Goal: Task Accomplishment & Management: Use online tool/utility

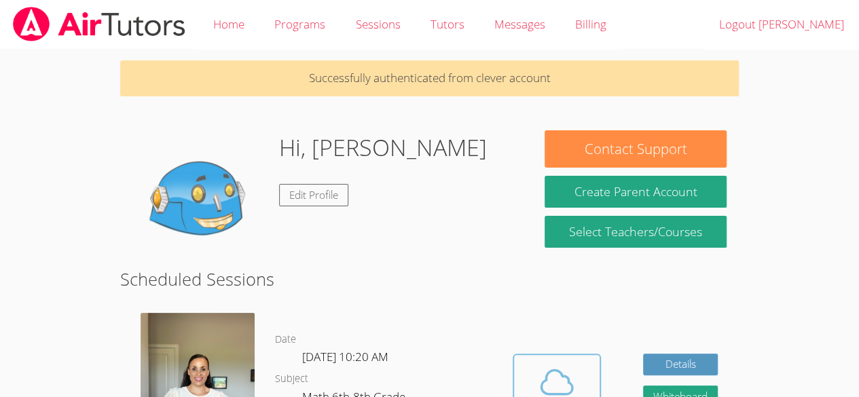
click at [554, 388] on icon at bounding box center [557, 382] width 38 height 38
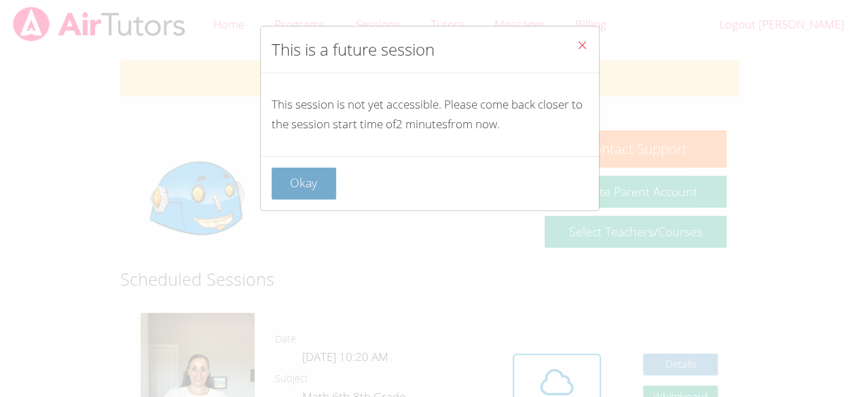
click at [309, 189] on button "Okay" at bounding box center [304, 184] width 65 height 32
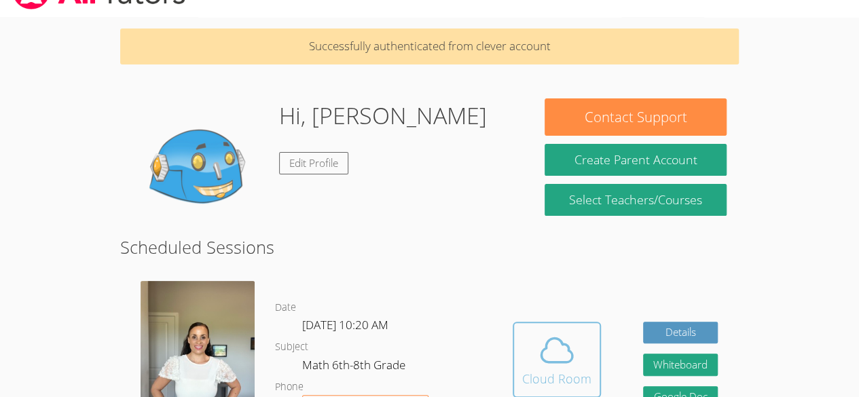
click at [573, 346] on icon at bounding box center [557, 351] width 38 height 38
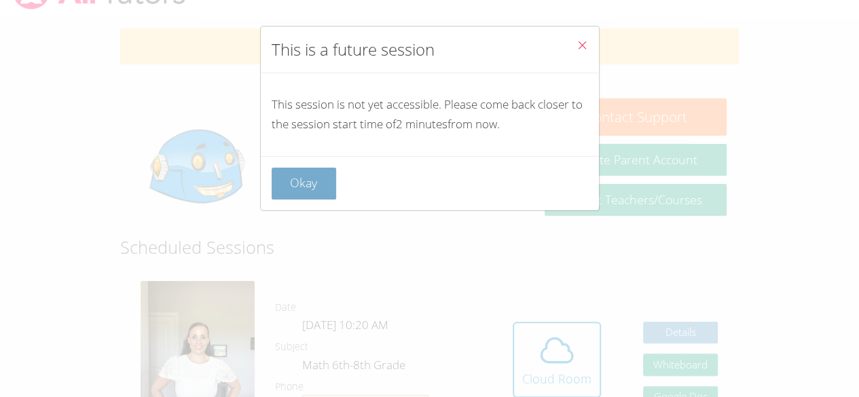
click at [304, 184] on button "Okay" at bounding box center [304, 184] width 65 height 32
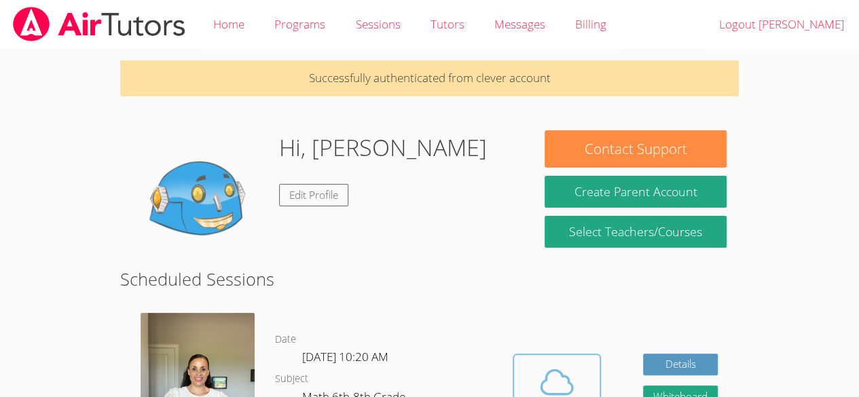
click at [556, 381] on icon at bounding box center [557, 382] width 38 height 38
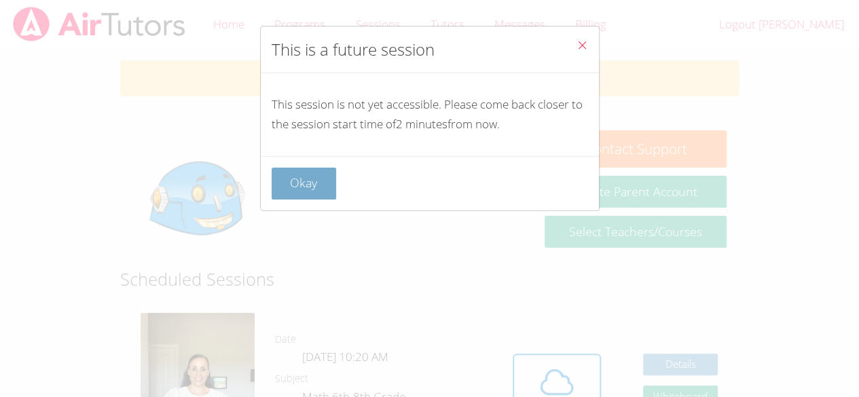
click at [312, 185] on button "Okay" at bounding box center [304, 184] width 65 height 32
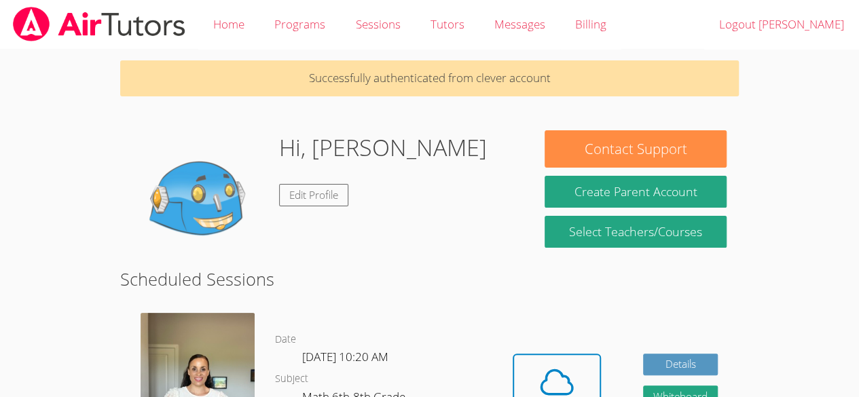
scroll to position [32, 0]
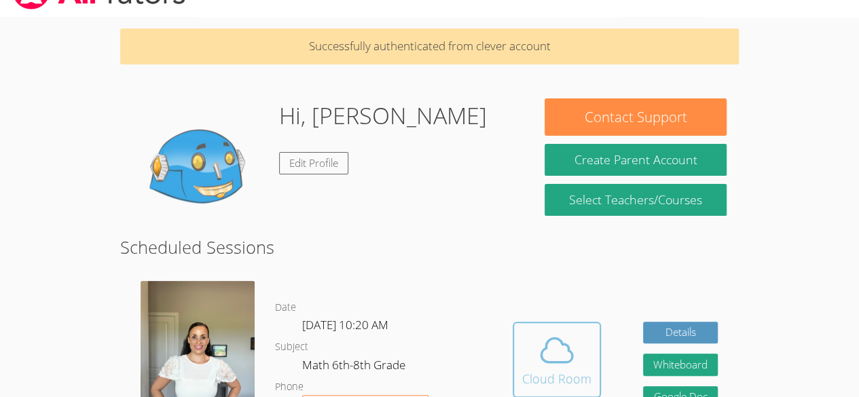
click at [548, 355] on icon at bounding box center [557, 351] width 38 height 38
click at [567, 350] on icon at bounding box center [557, 351] width 38 height 38
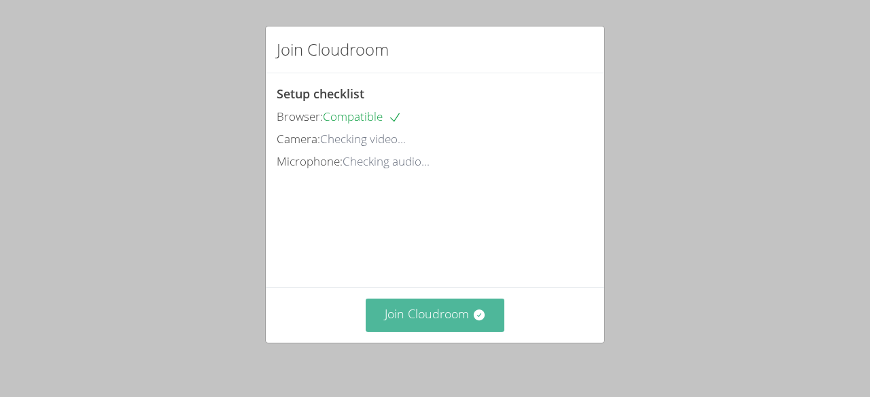
click at [420, 315] on button "Join Cloudroom" at bounding box center [434, 315] width 139 height 33
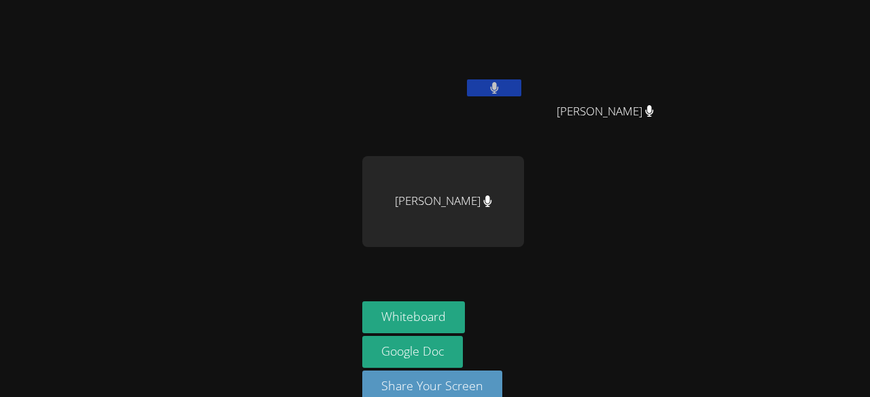
click at [586, 239] on div "[PERSON_NAME] [PERSON_NAME] [PERSON_NAME] [PERSON_NAME]" at bounding box center [526, 153] width 329 height 296
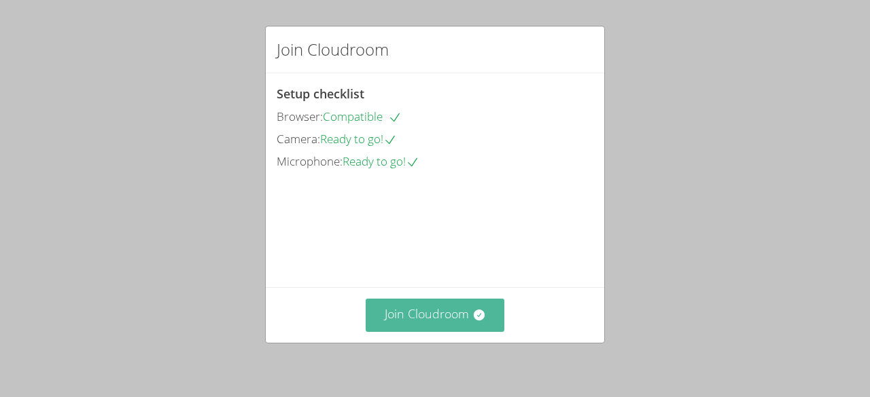
click at [399, 309] on button "Join Cloudroom" at bounding box center [434, 315] width 139 height 33
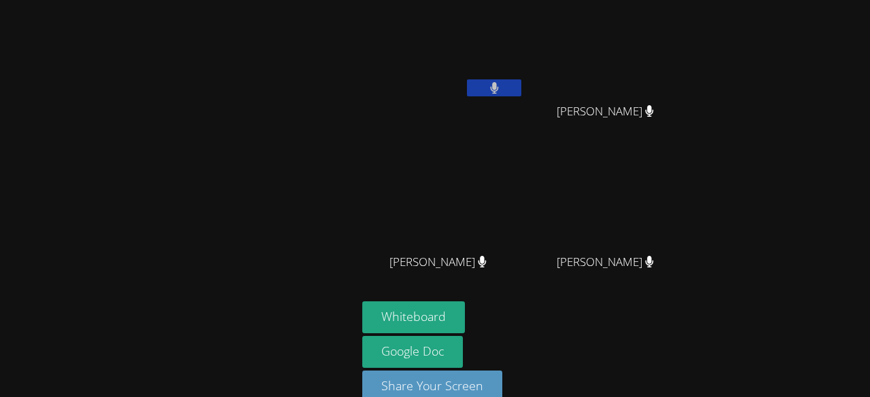
click at [507, 123] on div "[PERSON_NAME]" at bounding box center [443, 77] width 162 height 145
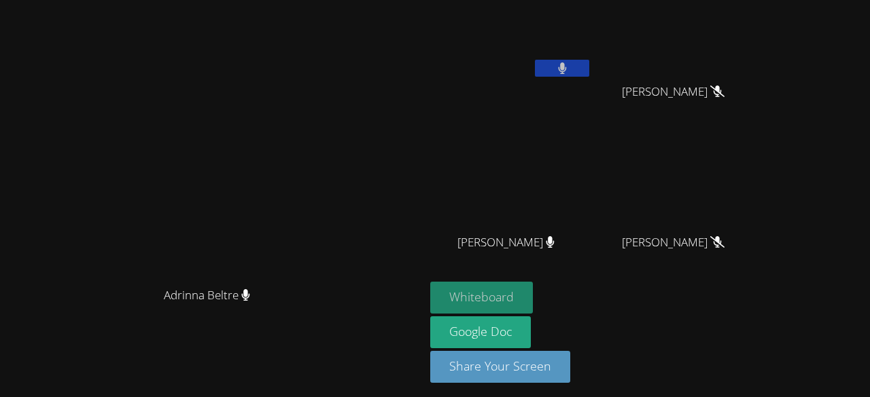
click at [533, 289] on button "Whiteboard" at bounding box center [481, 298] width 103 height 32
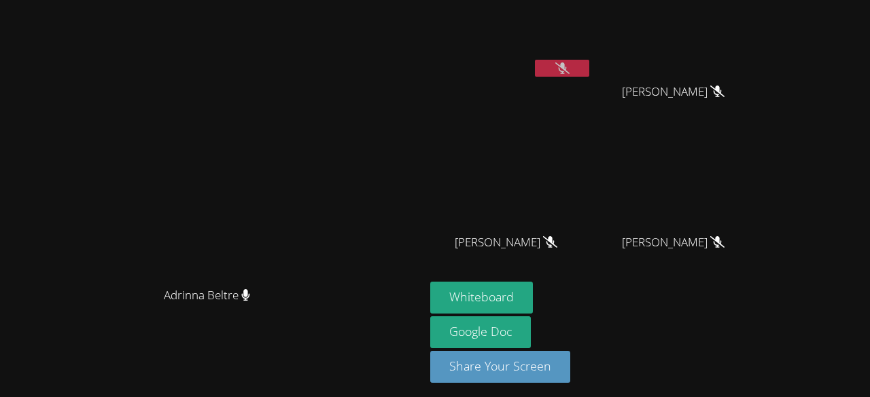
click at [579, 274] on div "[PERSON_NAME]" at bounding box center [511, 255] width 162 height 54
click at [533, 286] on button "Whiteboard" at bounding box center [481, 298] width 103 height 32
click at [575, 279] on div "[PERSON_NAME]" at bounding box center [511, 255] width 162 height 54
click at [533, 295] on button "Whiteboard" at bounding box center [481, 298] width 103 height 32
click at [592, 58] on video at bounding box center [511, 31] width 162 height 91
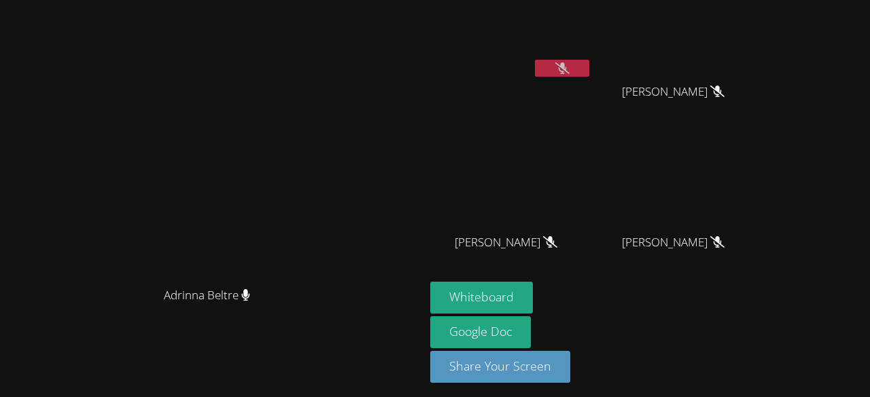
click at [569, 67] on icon at bounding box center [562, 68] width 14 height 12
click at [589, 61] on button at bounding box center [562, 68] width 54 height 17
click at [569, 73] on icon at bounding box center [562, 68] width 14 height 12
click at [589, 65] on button at bounding box center [562, 68] width 54 height 17
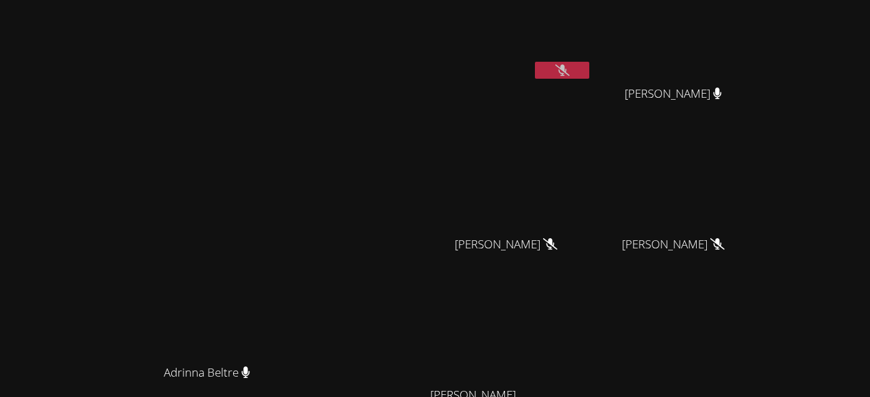
scroll to position [17, 0]
click at [569, 69] on icon at bounding box center [562, 71] width 14 height 12
click at [567, 69] on icon at bounding box center [562, 71] width 9 height 12
click at [569, 73] on icon at bounding box center [562, 71] width 14 height 12
click at [567, 73] on icon at bounding box center [562, 71] width 9 height 12
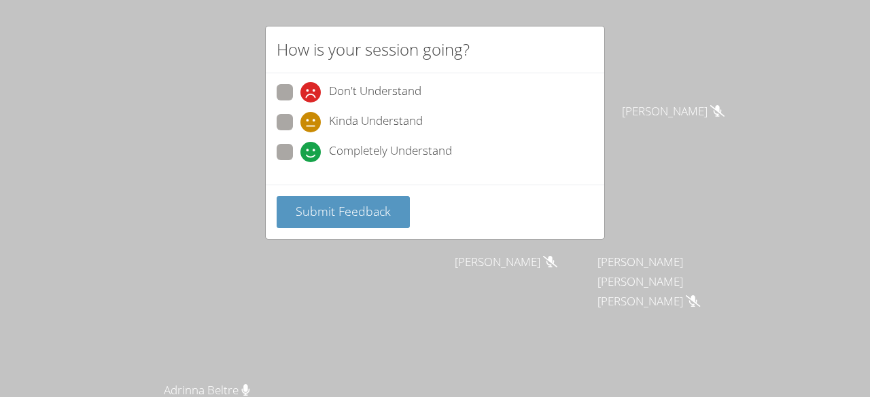
scroll to position [0, 0]
click at [386, 147] on span "Completely Understand" at bounding box center [390, 152] width 123 height 20
click at [312, 147] on input "Completely Understand" at bounding box center [306, 150] width 12 height 12
radio input "true"
click at [340, 119] on span "Kinda Understand" at bounding box center [376, 122] width 94 height 20
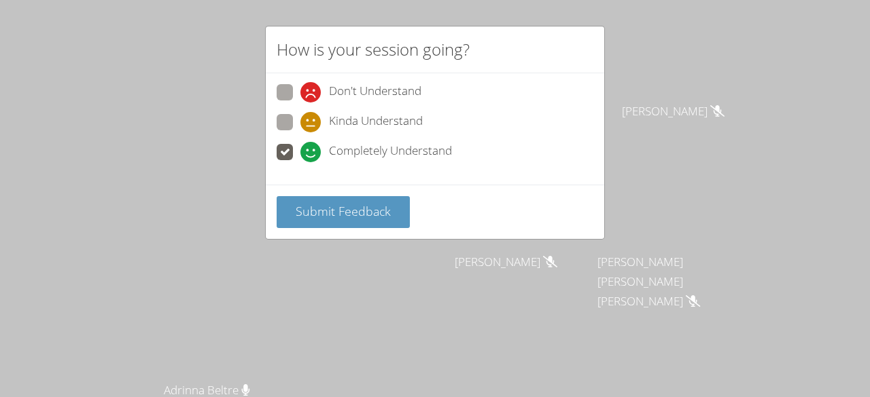
click at [312, 119] on input "Kinda Understand" at bounding box center [306, 120] width 12 height 12
radio input "true"
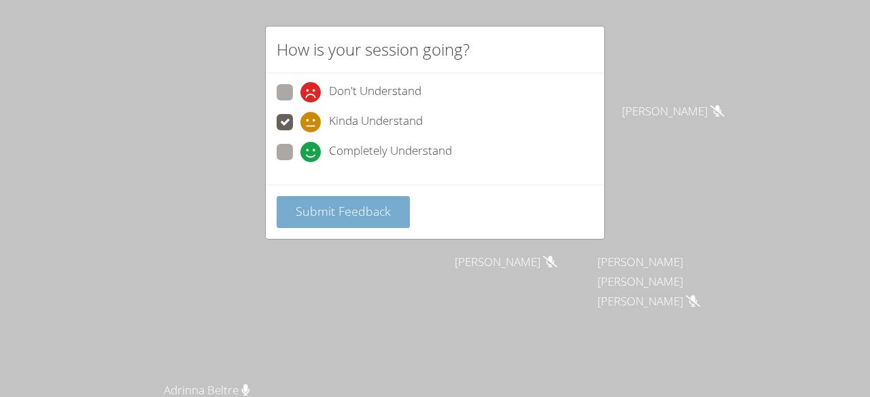
click at [365, 209] on span "Submit Feedback" at bounding box center [343, 211] width 95 height 16
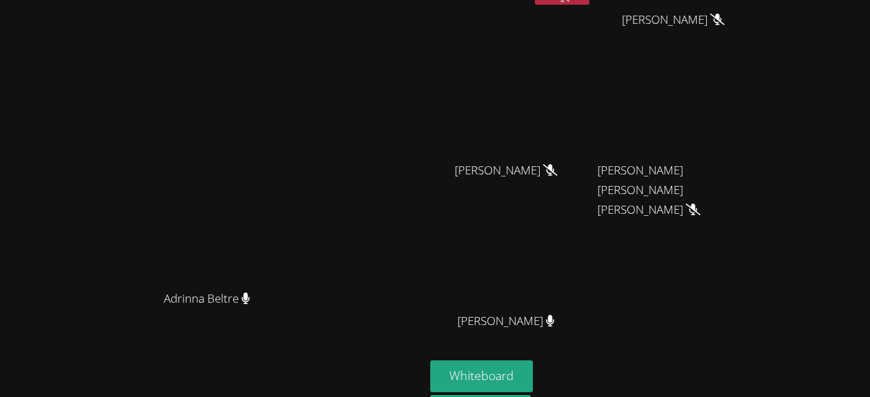
scroll to position [91, 0]
click at [554, 319] on icon at bounding box center [550, 322] width 8 height 12
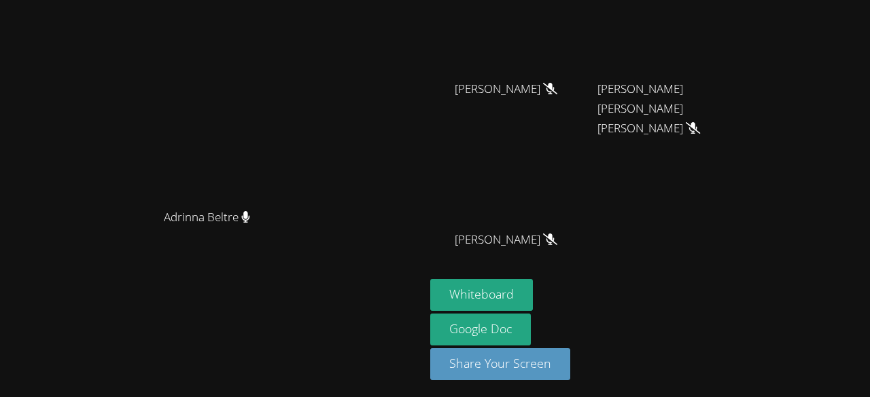
scroll to position [0, 0]
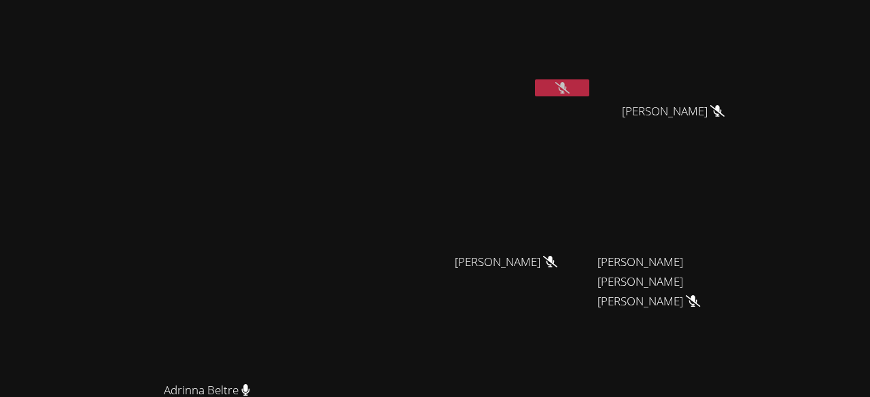
drag, startPoint x: 647, startPoint y: 85, endPoint x: 640, endPoint y: 86, distance: 7.5
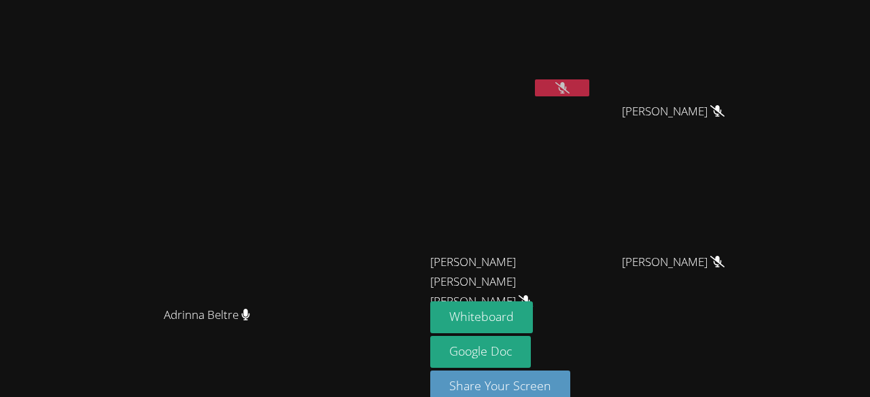
drag, startPoint x: 635, startPoint y: 86, endPoint x: 610, endPoint y: 88, distance: 24.5
click at [592, 88] on video at bounding box center [511, 50] width 162 height 91
click at [589, 94] on button at bounding box center [562, 87] width 54 height 17
